Goal: Task Accomplishment & Management: Manage account settings

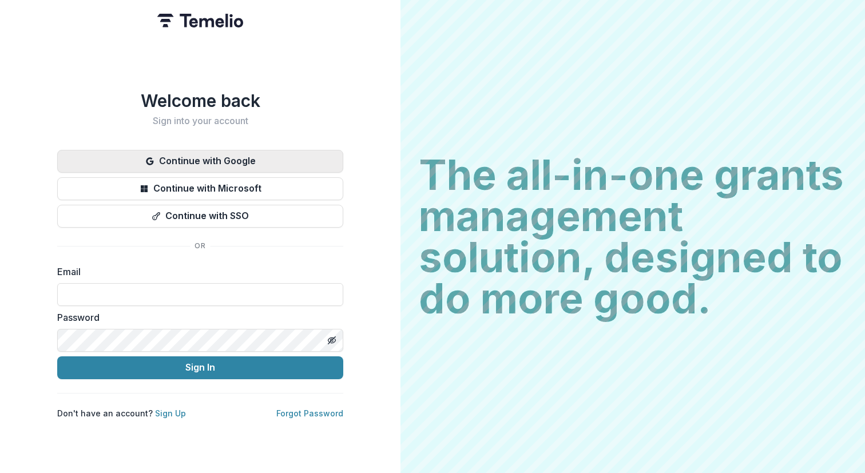
click at [204, 156] on button "Continue with Google" at bounding box center [200, 161] width 286 height 23
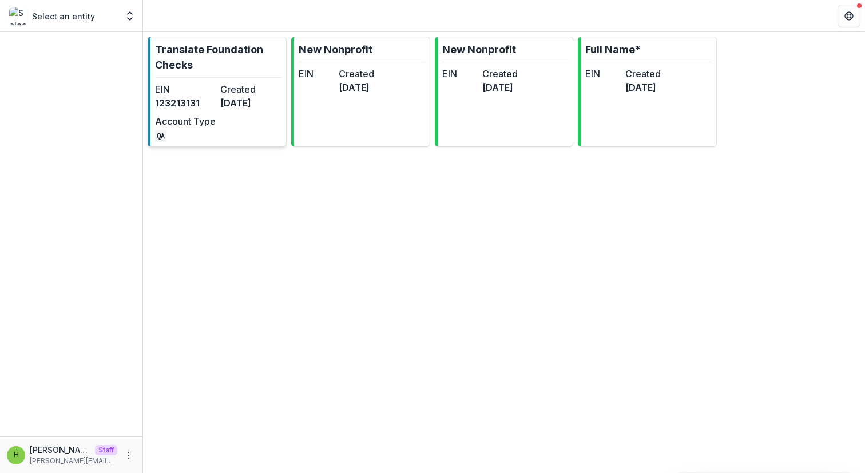
click at [219, 94] on div "EIN [US_EMPLOYER_IDENTIFICATION_NUMBER] Created [DATE] Account Type QA" at bounding box center [218, 111] width 126 height 59
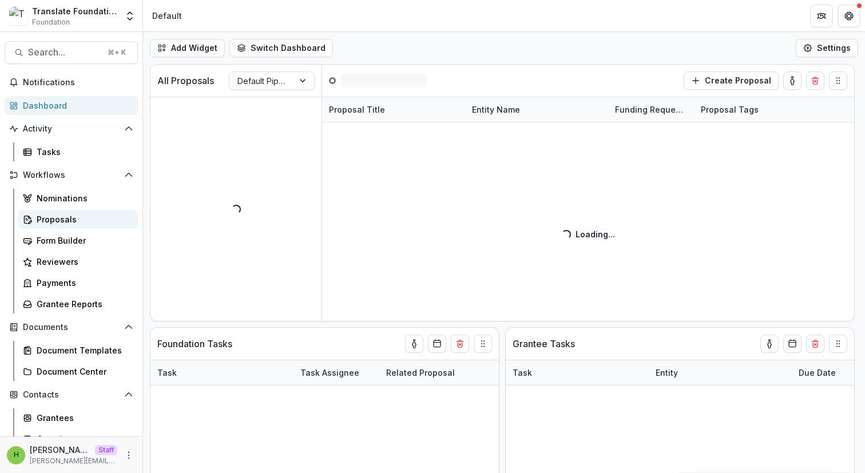
click at [86, 224] on div "Proposals" at bounding box center [83, 219] width 92 height 12
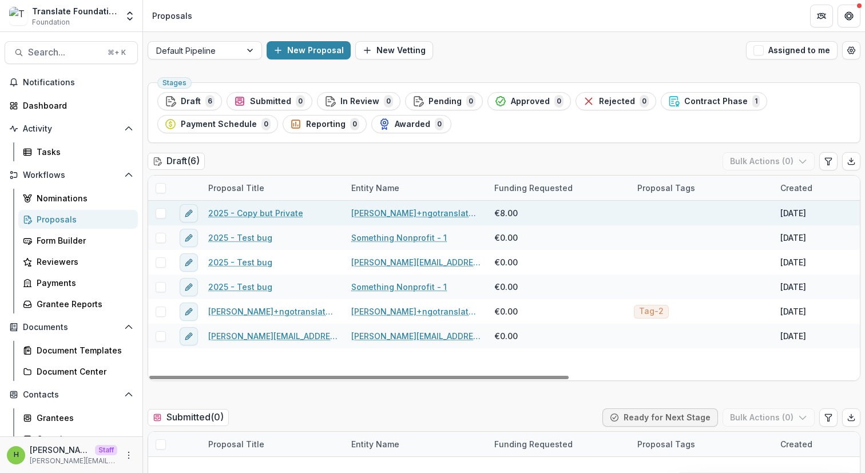
click at [164, 215] on span at bounding box center [161, 213] width 10 height 10
click at [774, 157] on button "Bulk Actions ( 1 )" at bounding box center [770, 161] width 90 height 18
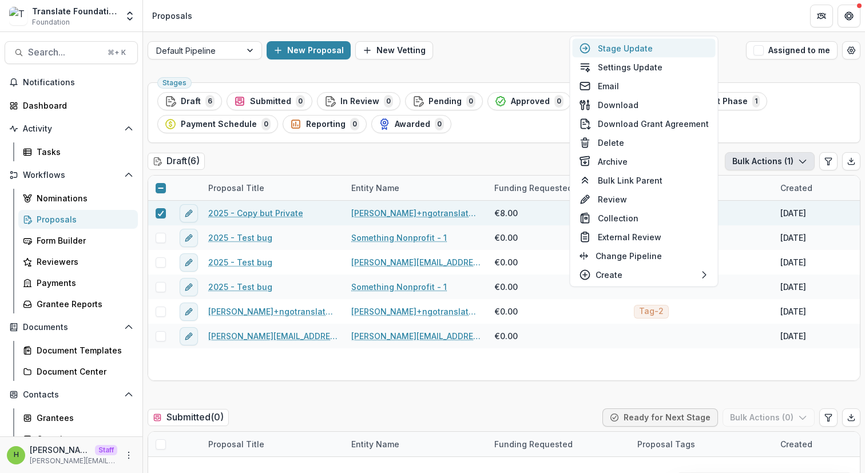
click at [651, 53] on button "Stage Update" at bounding box center [643, 48] width 143 height 19
select select "*****"
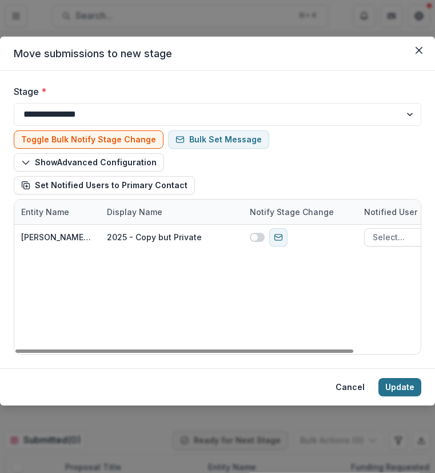
click at [403, 382] on button "Update" at bounding box center [400, 387] width 43 height 18
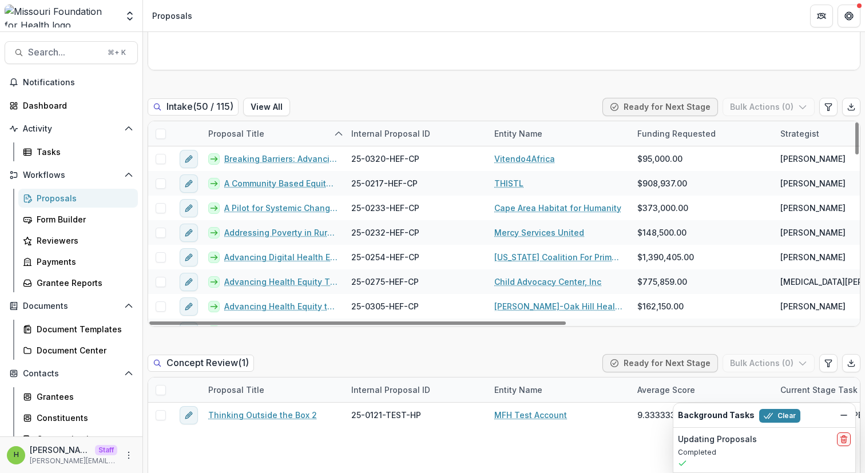
scroll to position [602, 0]
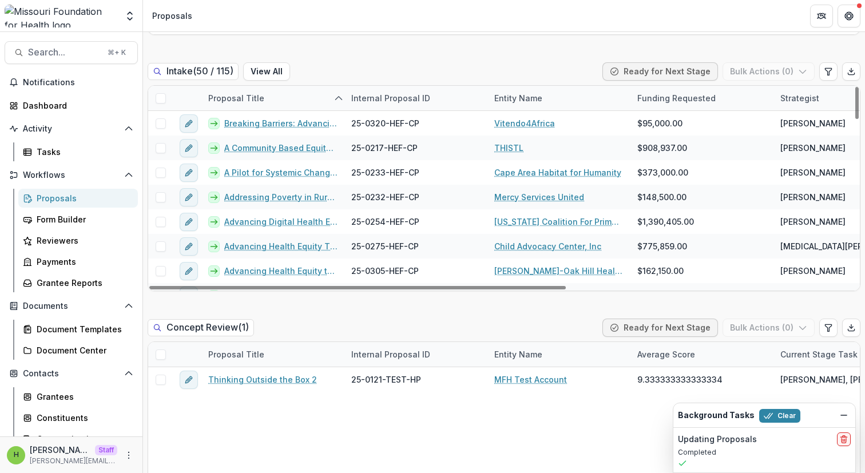
click at [695, 94] on div "Funding Requested" at bounding box center [676, 98] width 92 height 12
click at [679, 122] on input at bounding box center [701, 124] width 137 height 18
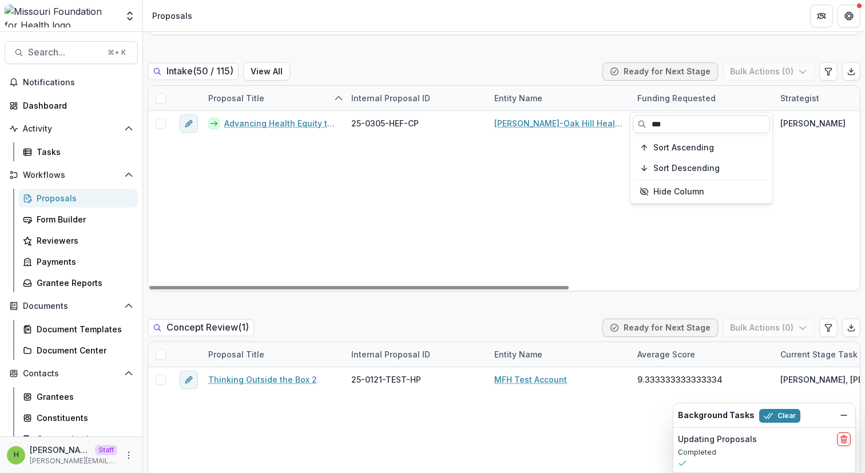
type input "***"
click at [582, 75] on div "Intake ( 50 / 115 ) View All Ready for Next Stage Bulk Actions ( 0 )" at bounding box center [504, 73] width 713 height 23
click at [719, 101] on div "Funding Requested" at bounding box center [701, 98] width 143 height 25
click at [708, 130] on input "***" at bounding box center [701, 124] width 137 height 18
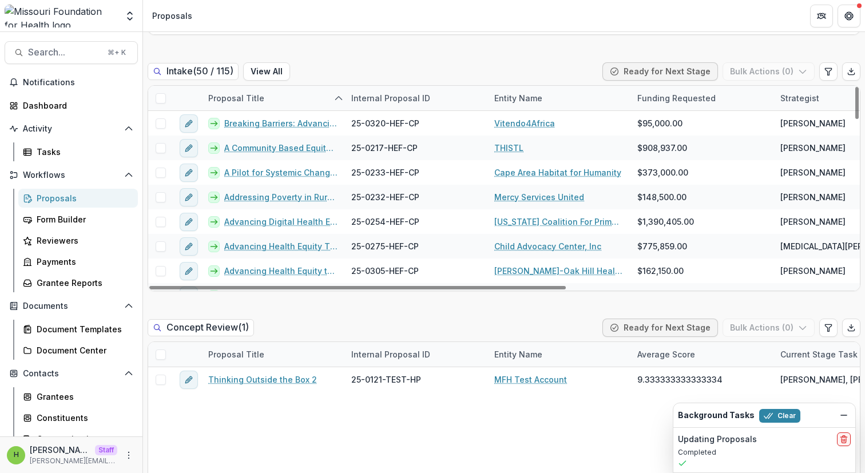
click at [571, 67] on div "Intake ( 50 / 115 ) View All Ready for Next Stage Bulk Actions ( 0 )" at bounding box center [504, 73] width 713 height 23
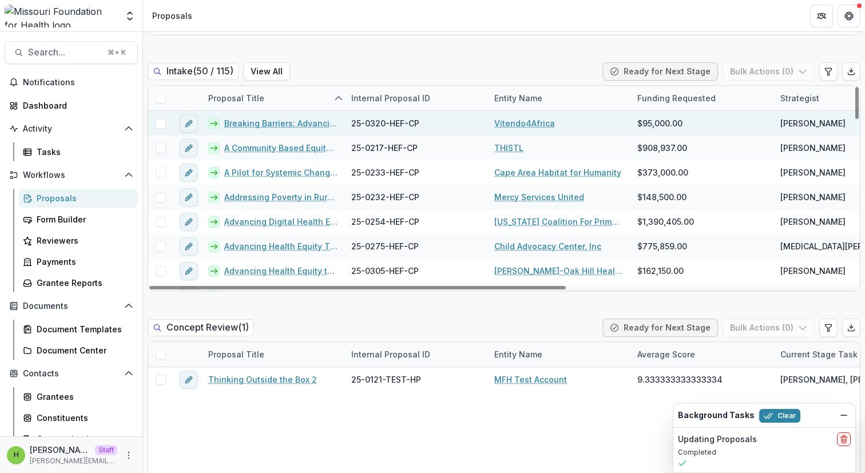
click at [292, 124] on link "Breaking Barriers: Advancing Health Equity for African Immigrants through Syste…" at bounding box center [280, 123] width 113 height 12
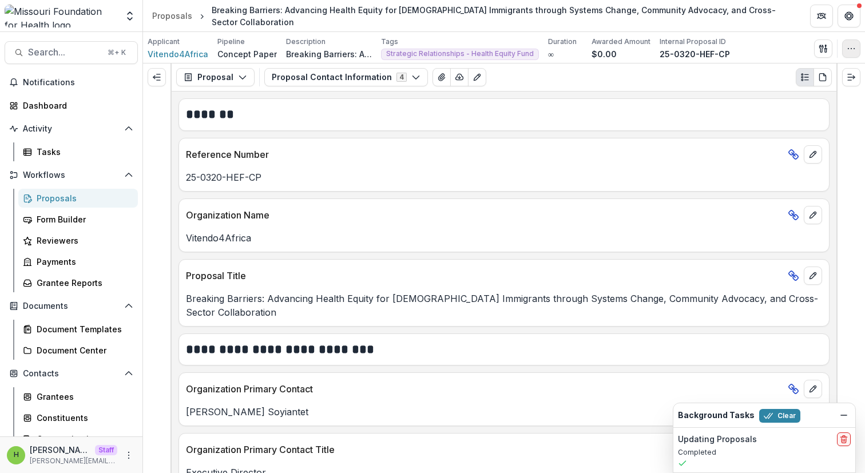
click at [854, 48] on circle "button" at bounding box center [854, 48] width 1 height 1
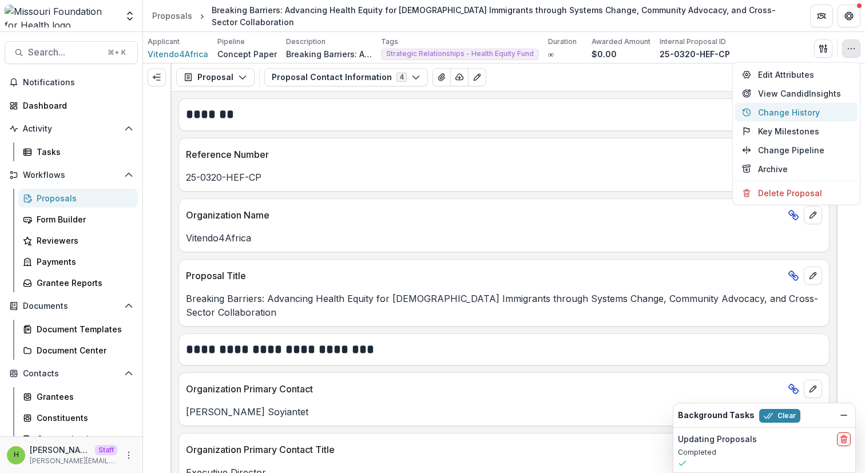
click at [810, 115] on button "Change History" at bounding box center [796, 112] width 122 height 19
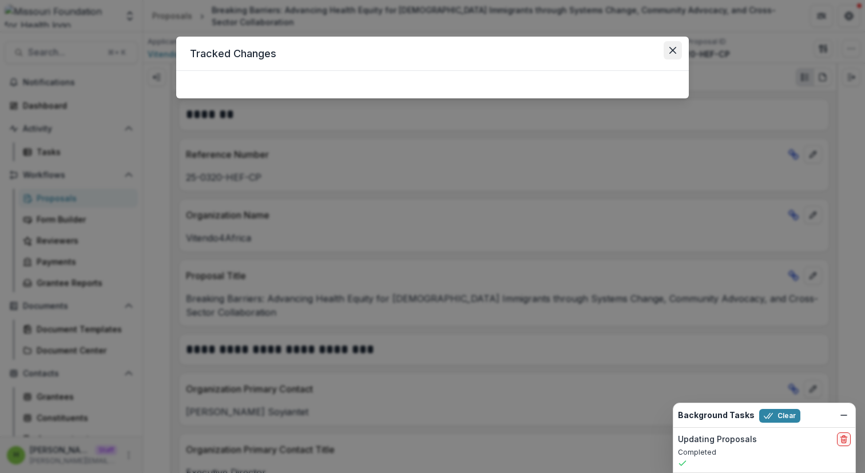
click at [671, 50] on icon "Close" at bounding box center [672, 50] width 7 height 7
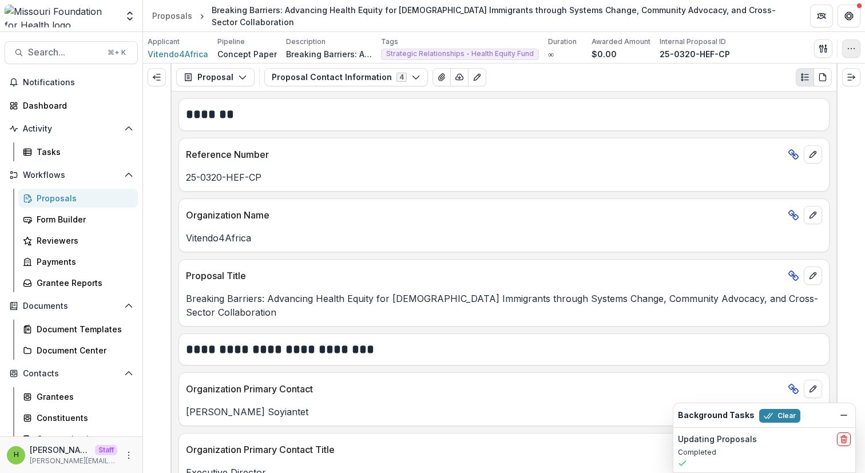
click at [852, 50] on icon "button" at bounding box center [850, 48] width 9 height 9
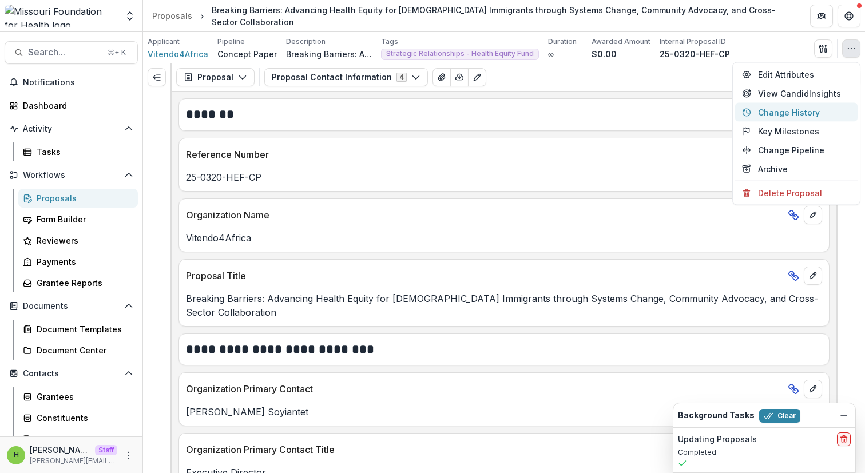
click at [780, 117] on button "Change History" at bounding box center [796, 112] width 122 height 19
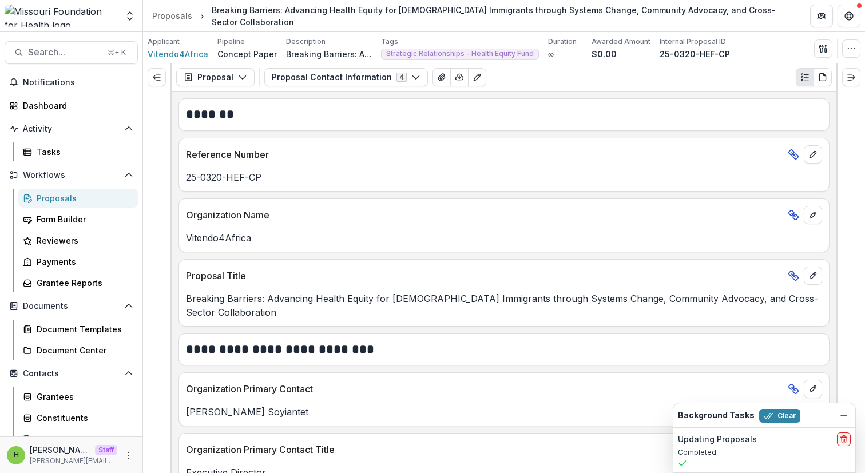
click at [768, 117] on div "Tracked Changes Responses UPDATED Submission Bindings, Responses, +1 more 3c725…" at bounding box center [432, 236] width 865 height 473
click at [848, 53] on icon "button" at bounding box center [850, 48] width 9 height 9
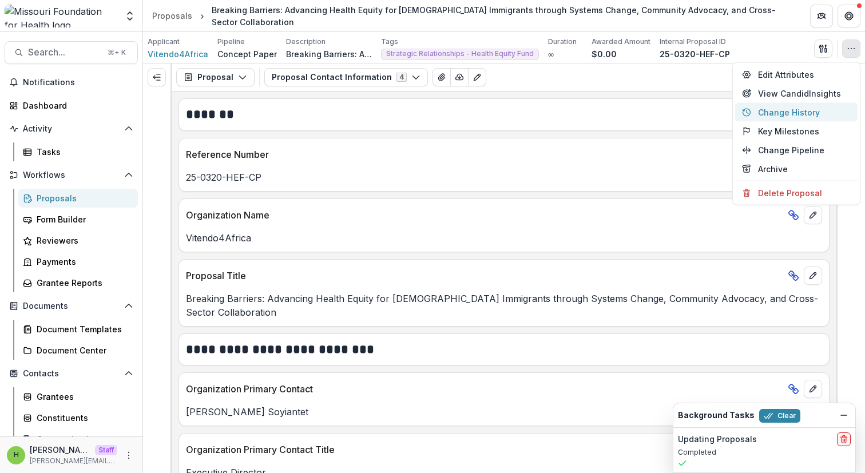
click at [807, 110] on button "Change History" at bounding box center [796, 112] width 122 height 19
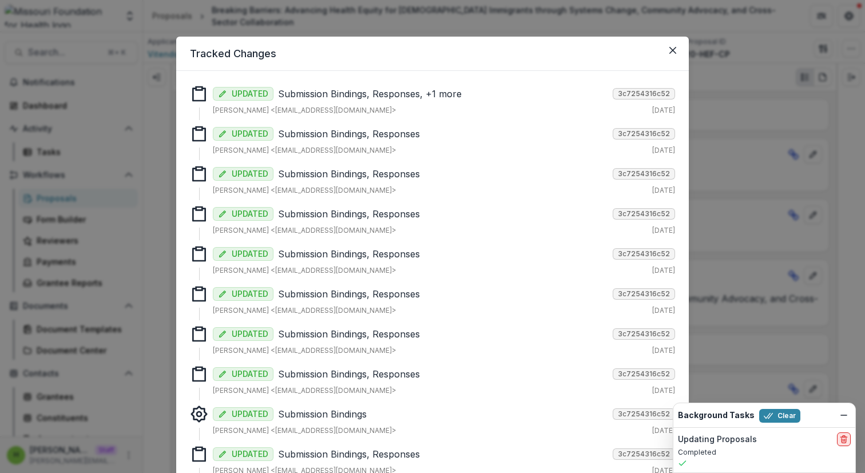
click at [845, 438] on icon "delete" at bounding box center [843, 439] width 9 height 9
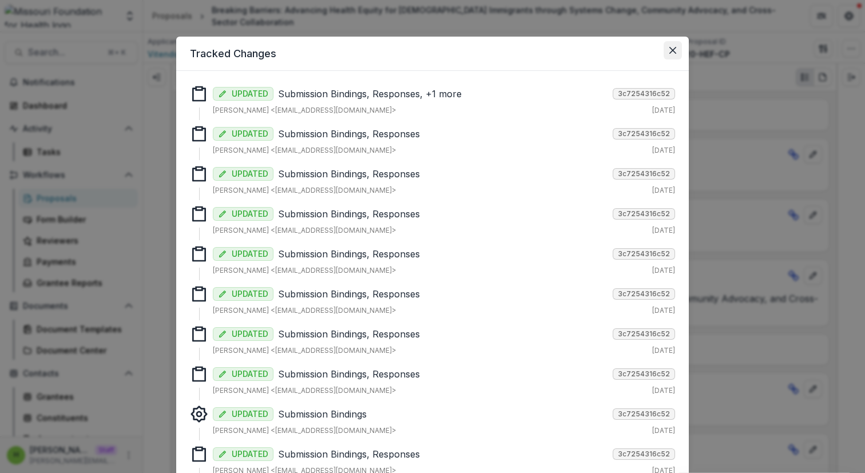
click at [677, 51] on button "Close" at bounding box center [672, 50] width 18 height 18
